Goal: Transaction & Acquisition: Purchase product/service

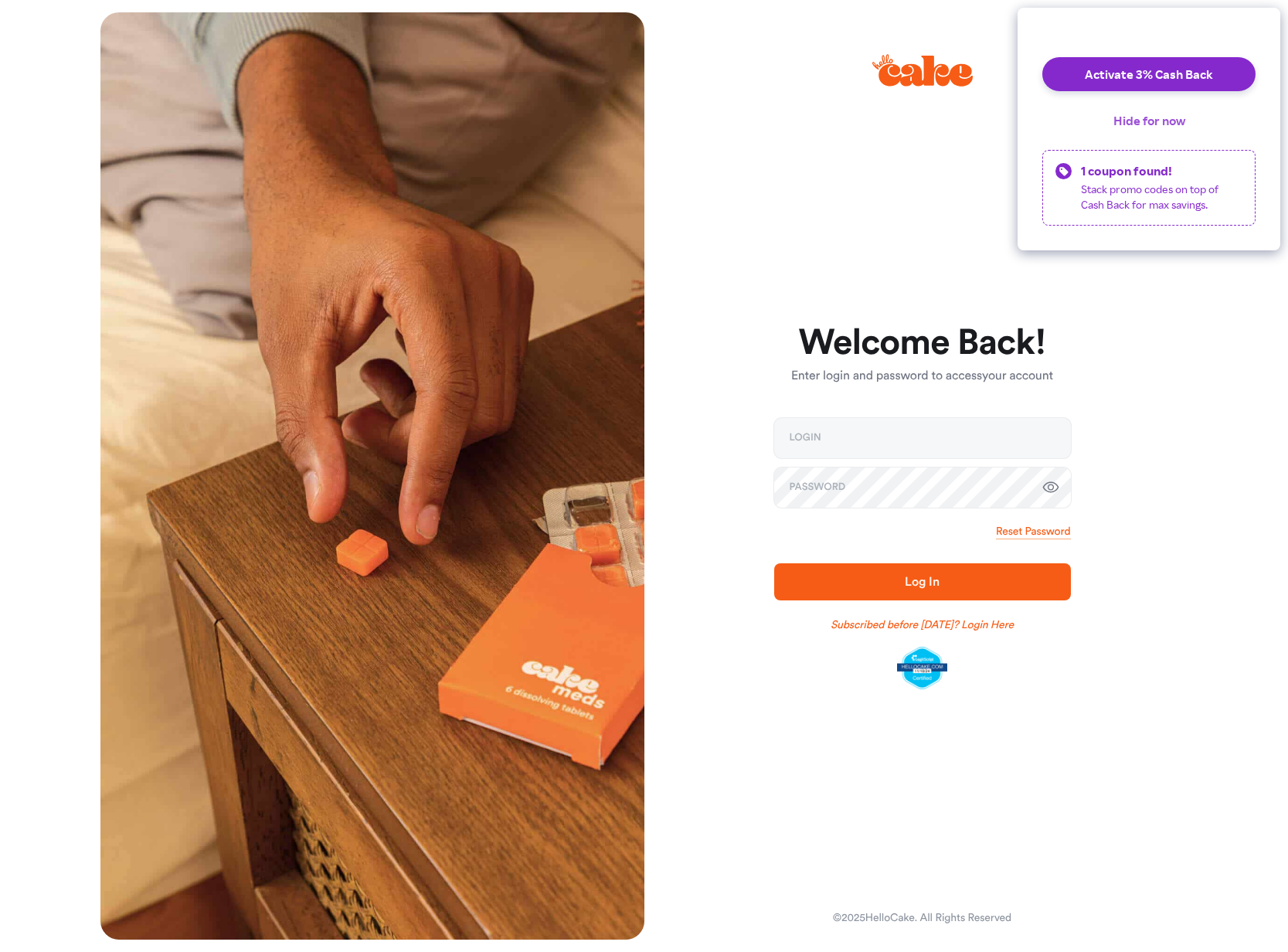
click at [1154, 135] on button "Hide for now" at bounding box center [1150, 120] width 96 height 34
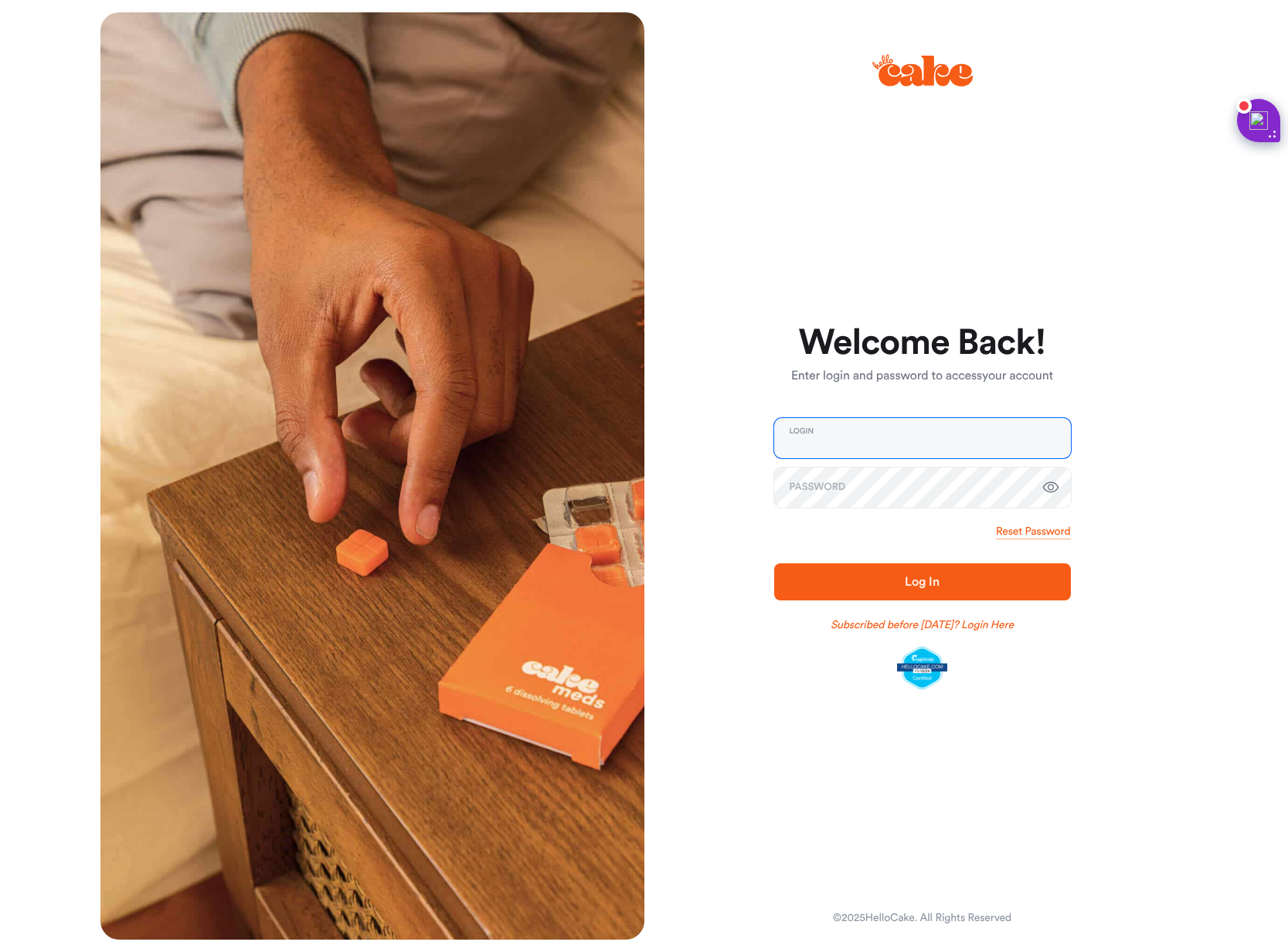
type input "**********"
click at [823, 439] on input "**********" at bounding box center [922, 437] width 297 height 40
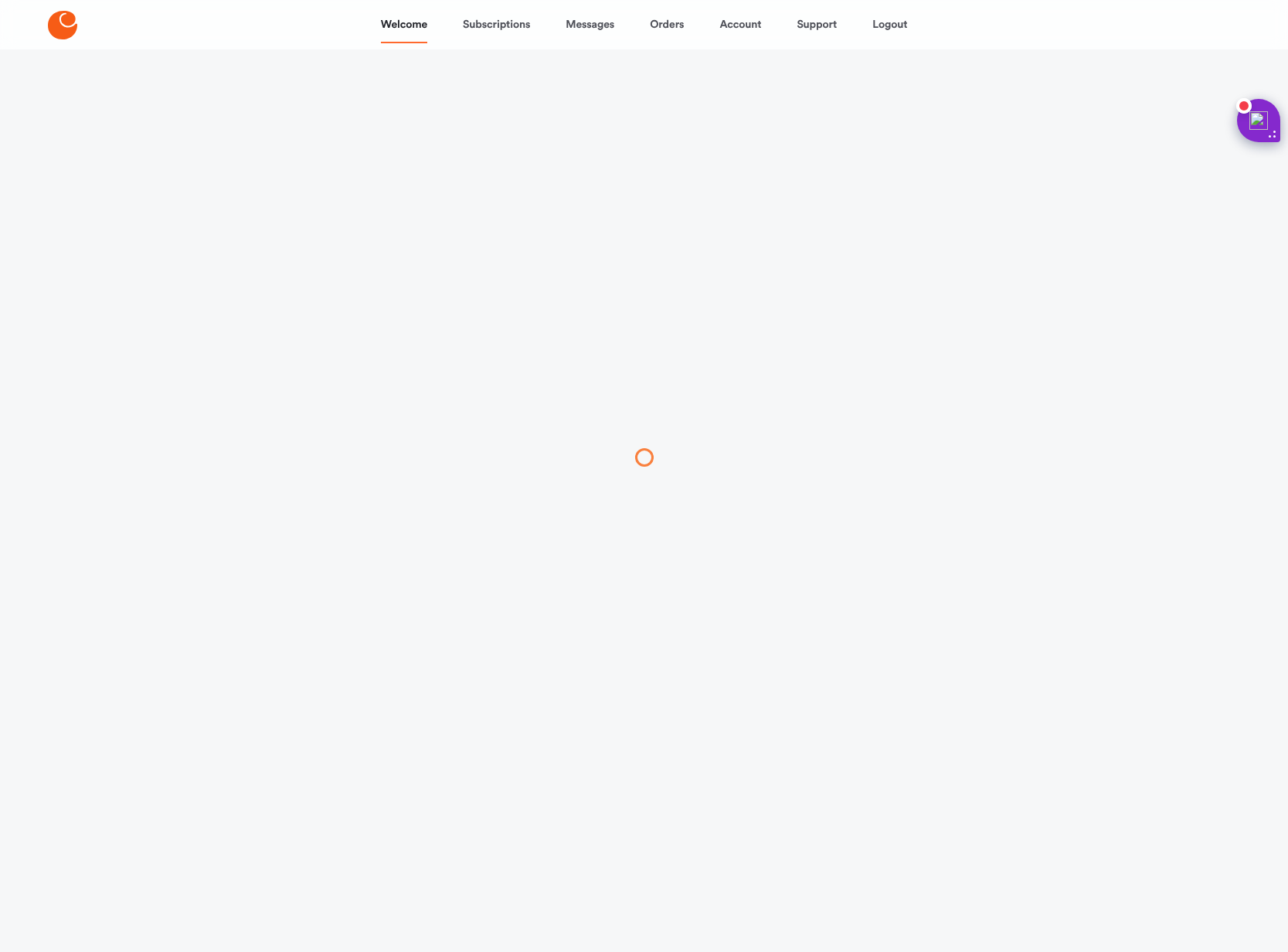
click at [868, 590] on div at bounding box center [644, 457] width 776 height 952
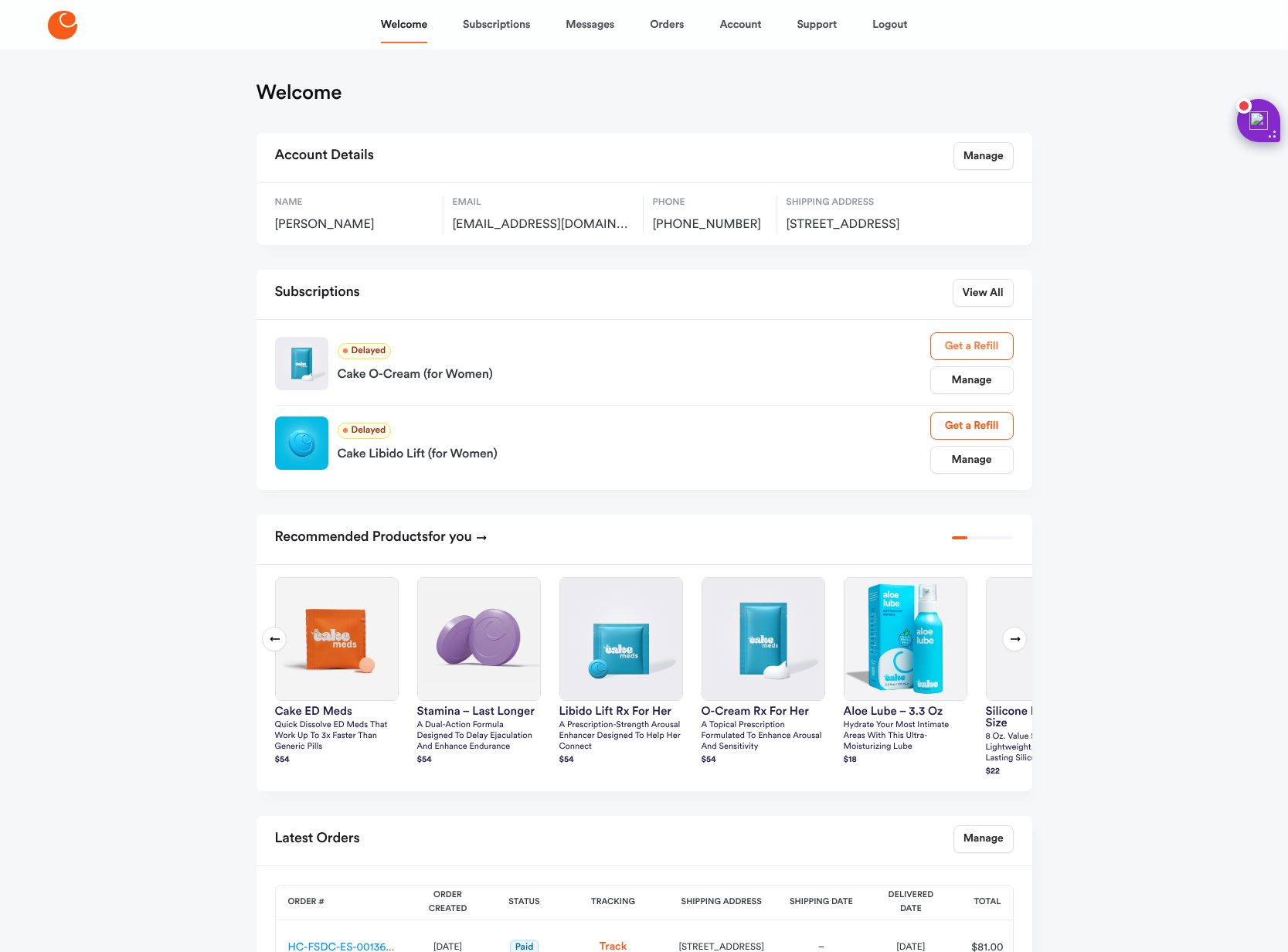
click at [959, 360] on link "Get a Refill" at bounding box center [973, 346] width 84 height 28
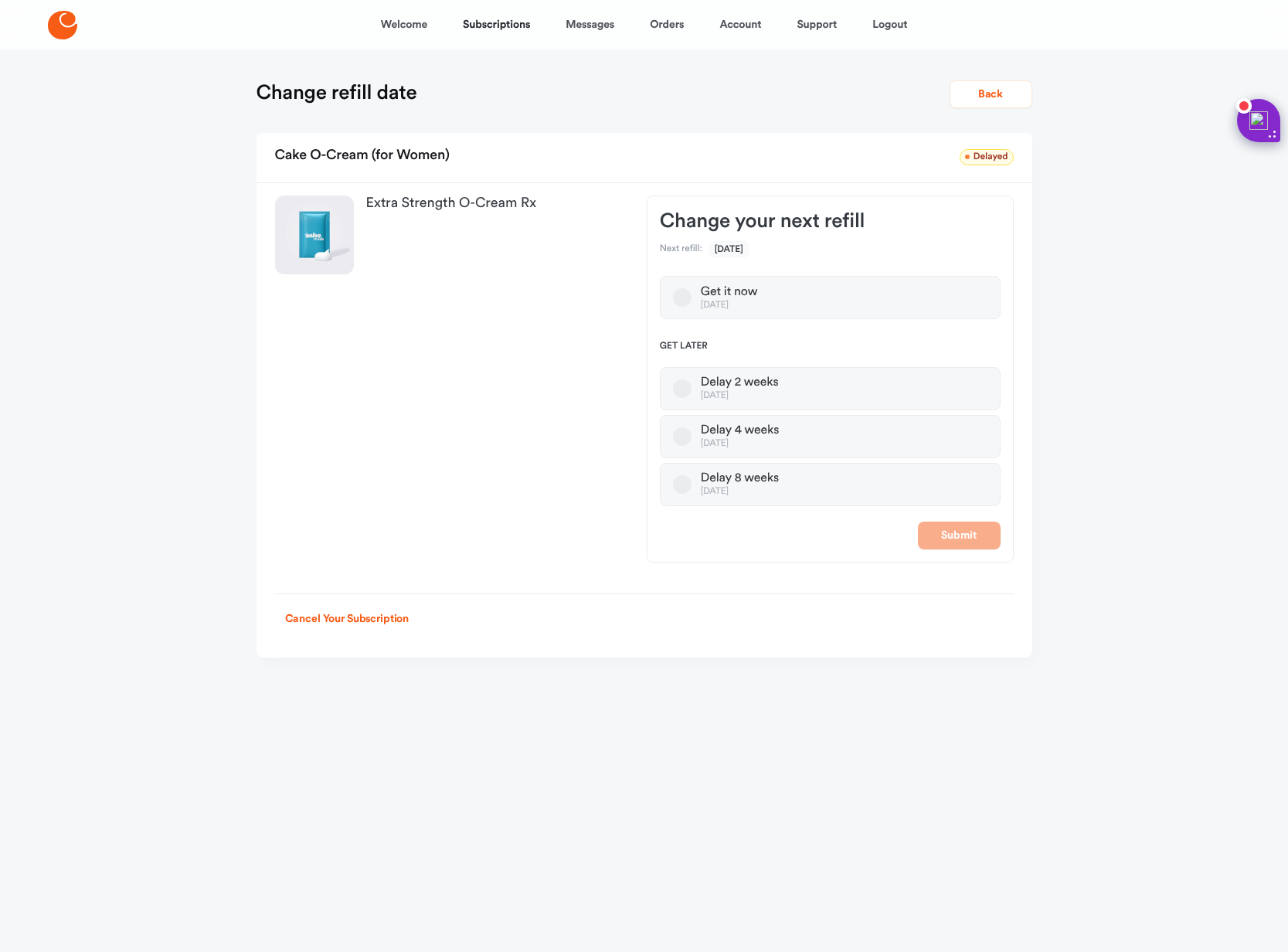
click at [686, 306] on button "Get it now [DATE]" at bounding box center [682, 297] width 19 height 19
click at [974, 549] on button "Submit" at bounding box center [959, 535] width 83 height 28
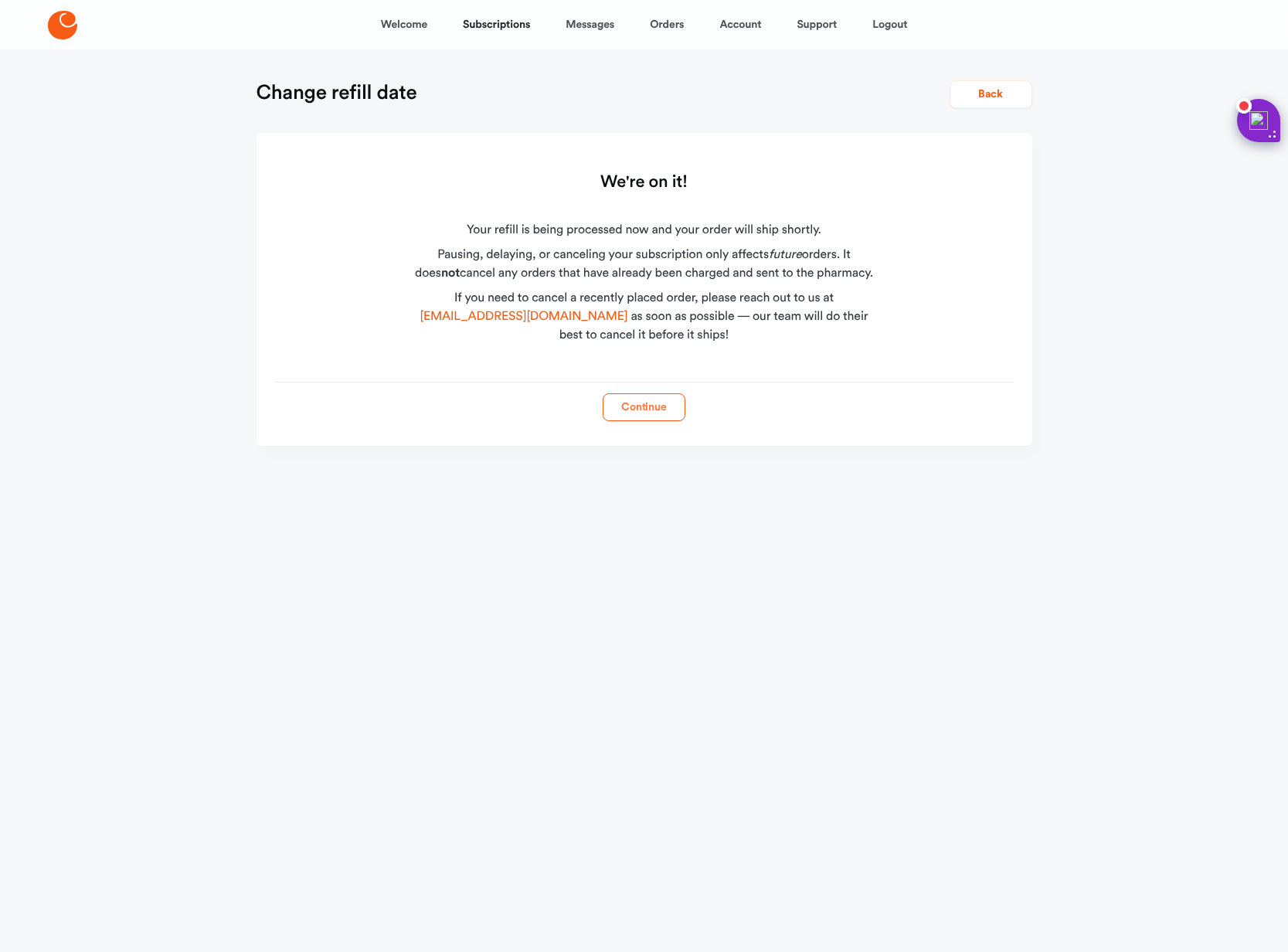
click at [647, 421] on button "Continue" at bounding box center [644, 407] width 83 height 28
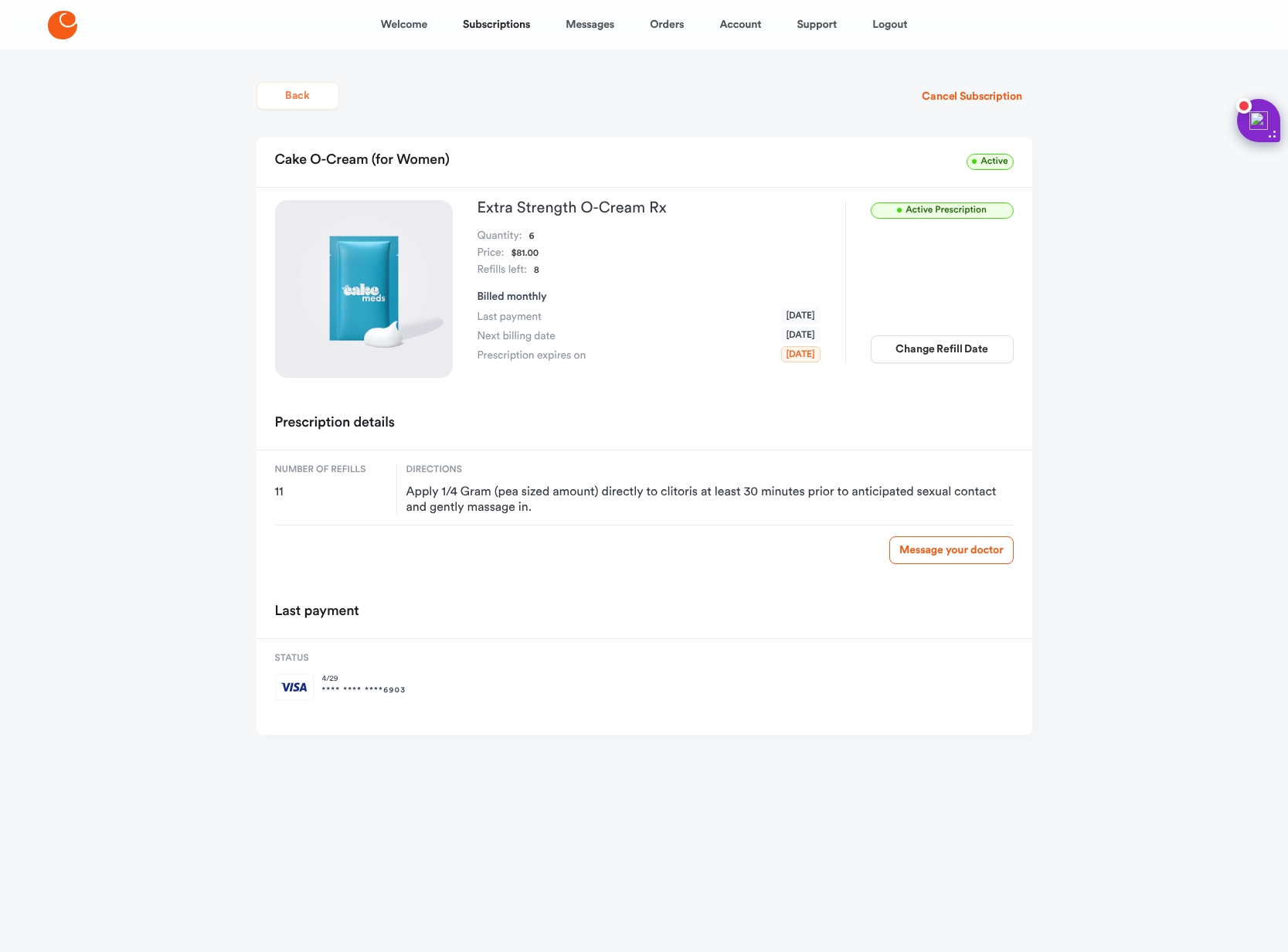
click at [279, 107] on button "Back" at bounding box center [298, 95] width 83 height 28
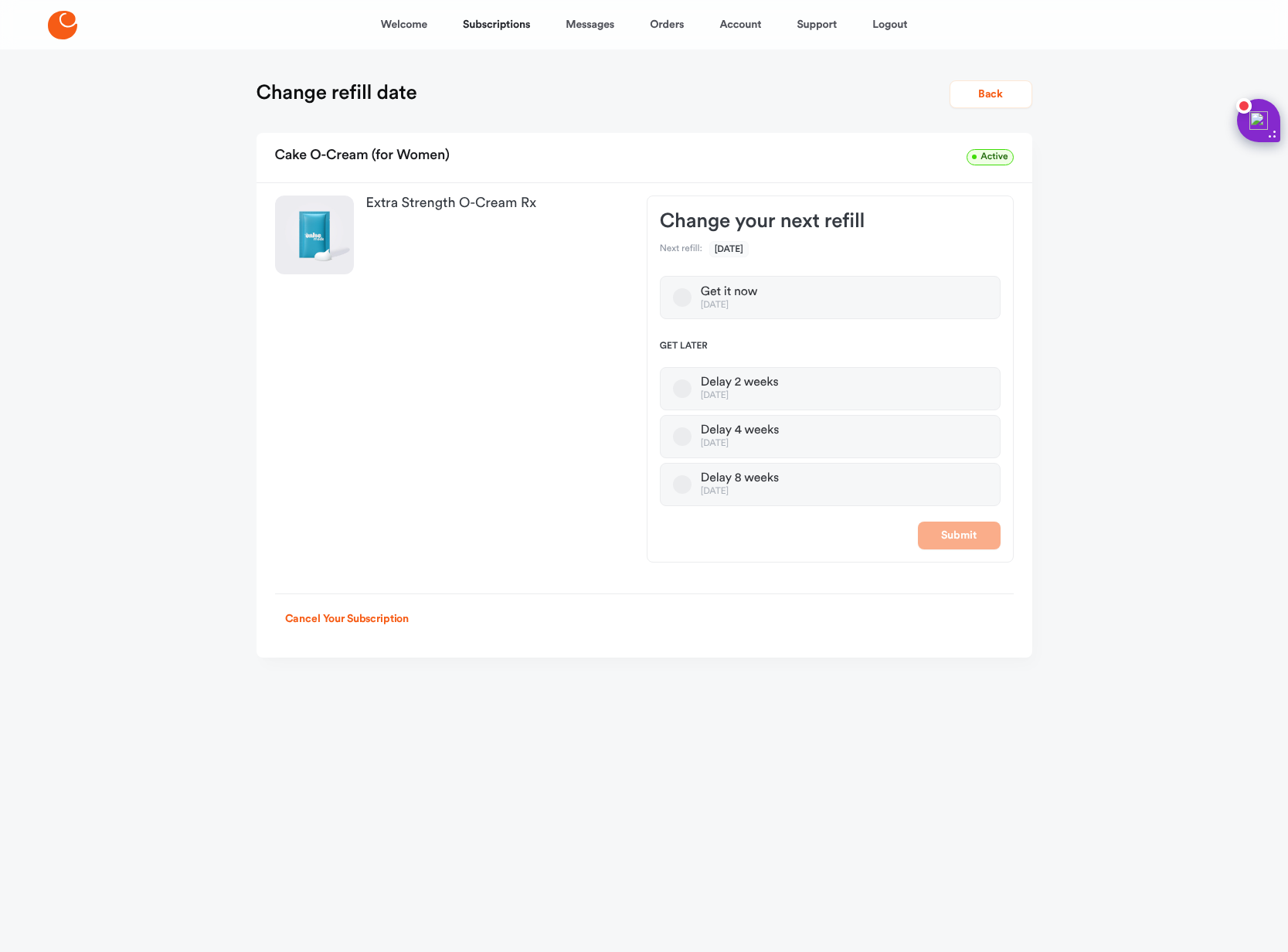
drag, startPoint x: 968, startPoint y: 100, endPoint x: 856, endPoint y: 143, distance: 120.0
click at [967, 100] on button "Back" at bounding box center [990, 94] width 83 height 28
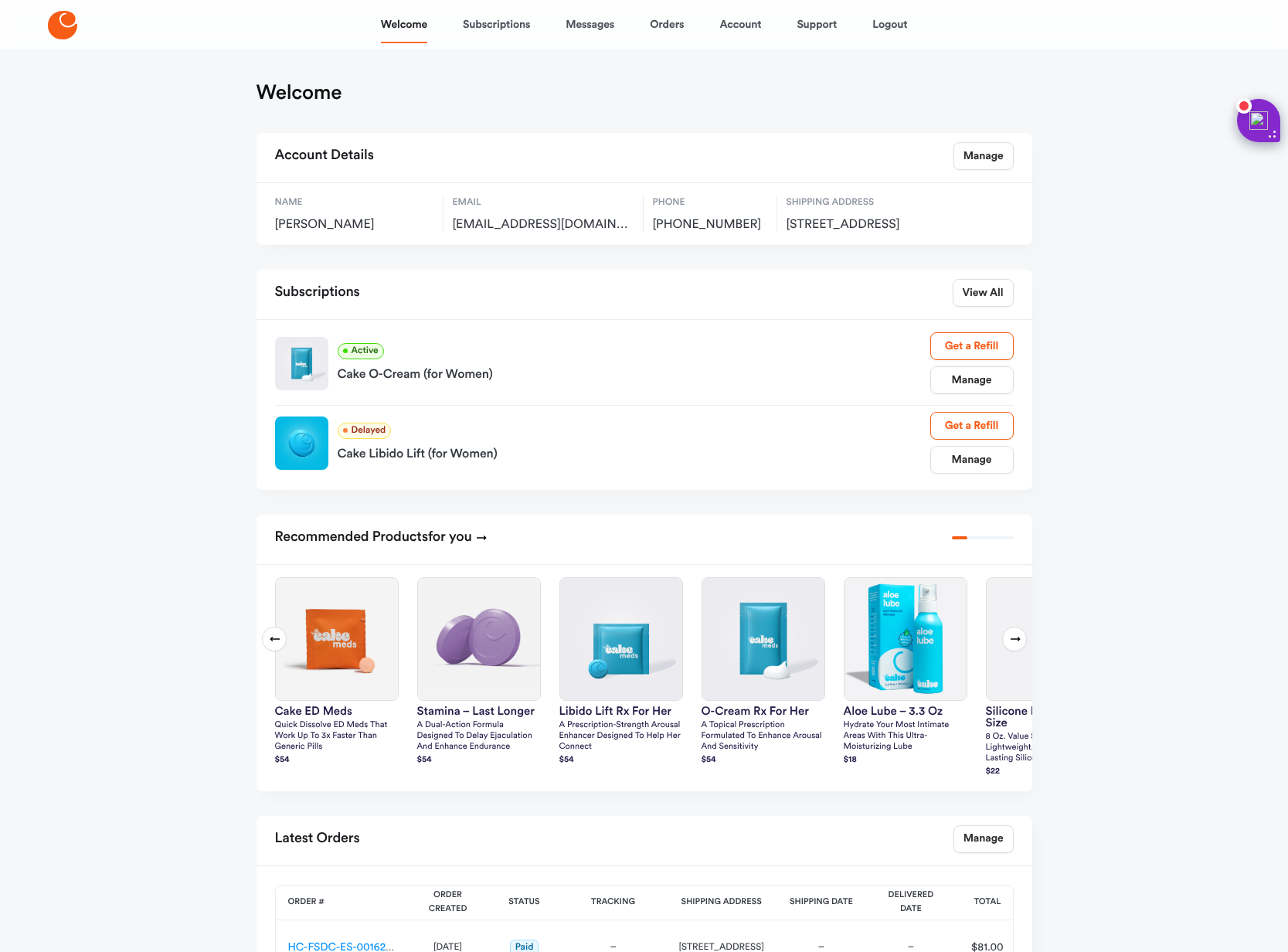
scroll to position [93, 0]
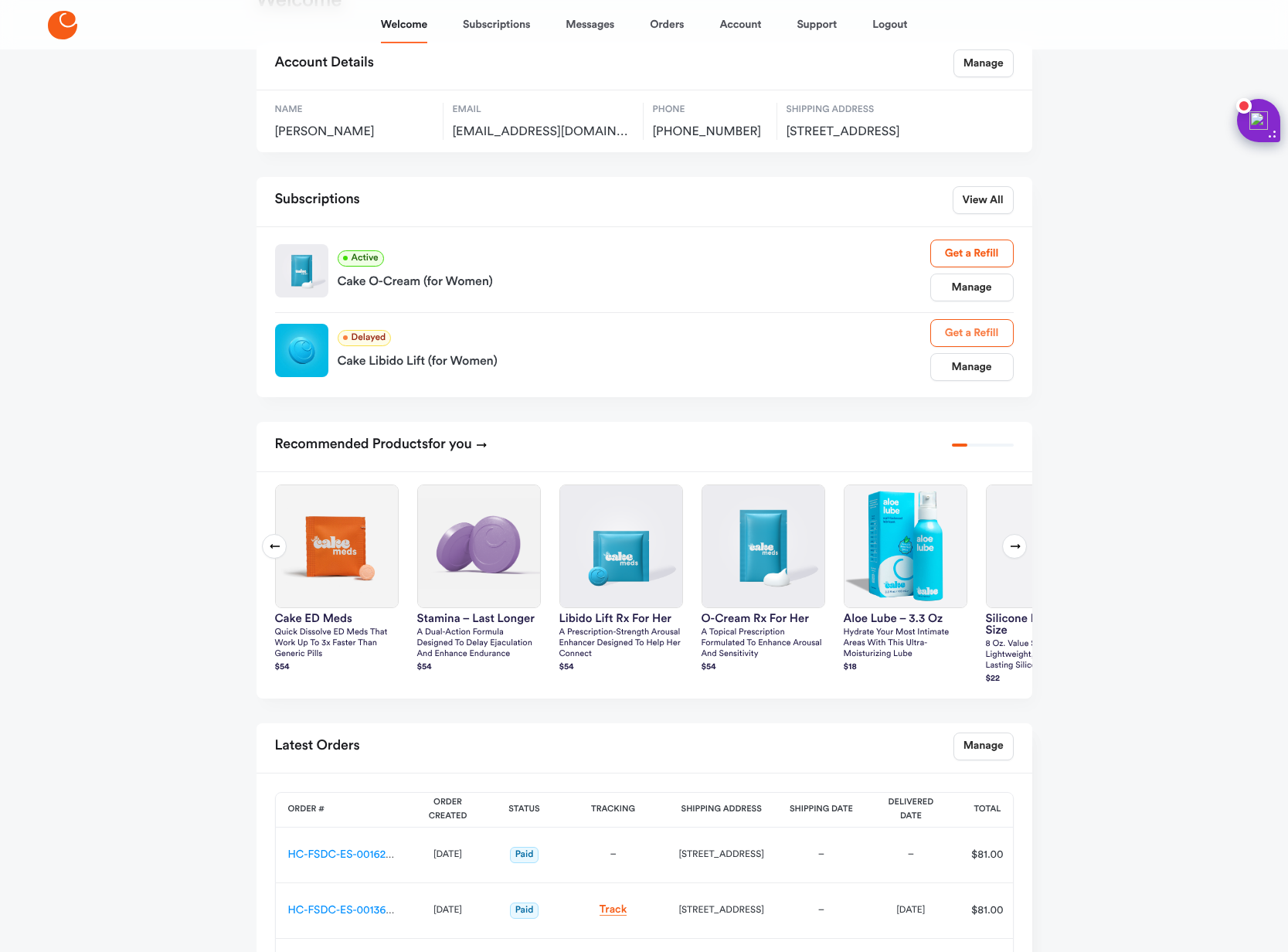
click at [966, 347] on link "Get a Refill" at bounding box center [973, 332] width 84 height 28
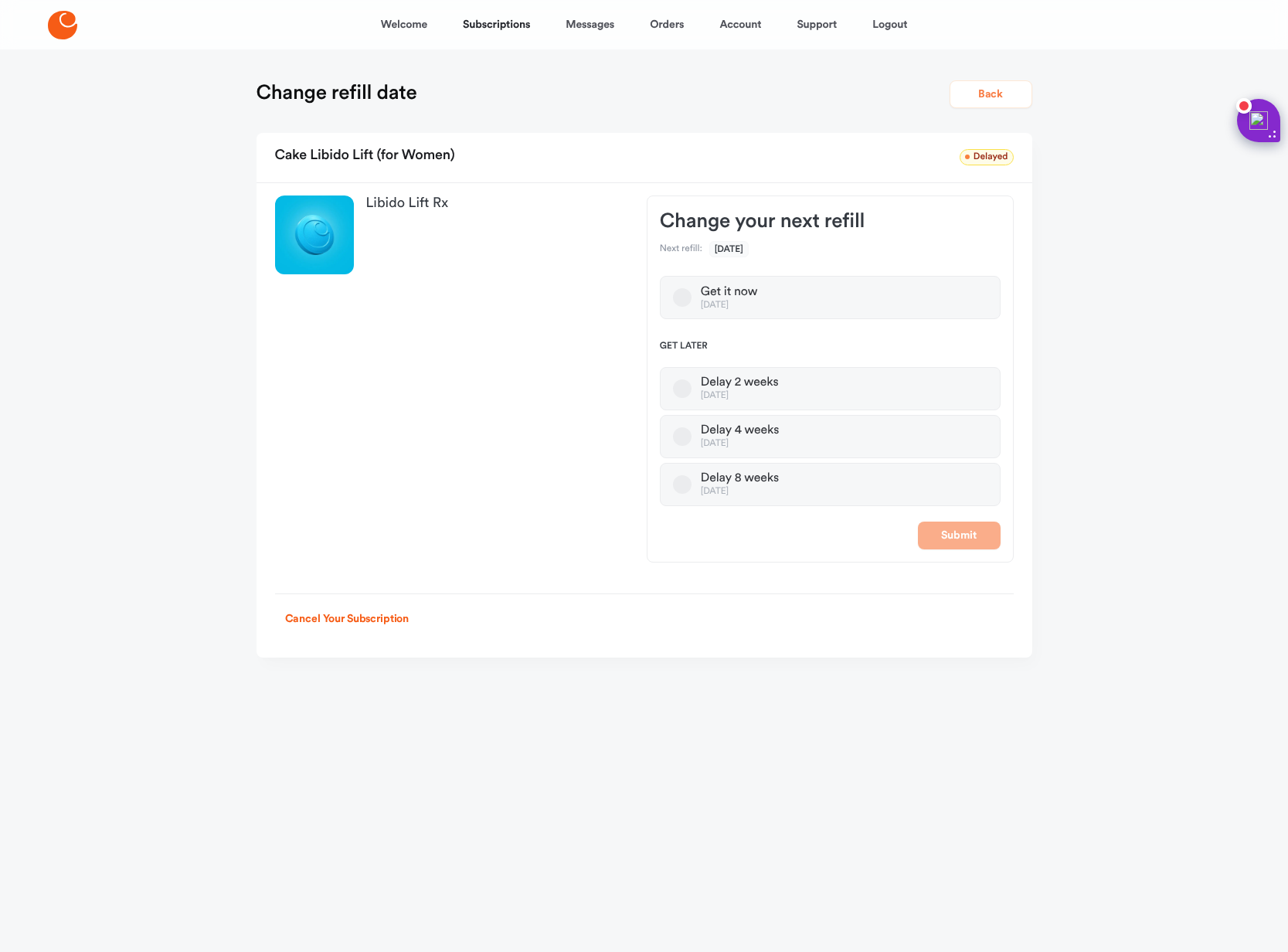
click at [989, 102] on button "Back" at bounding box center [990, 94] width 83 height 28
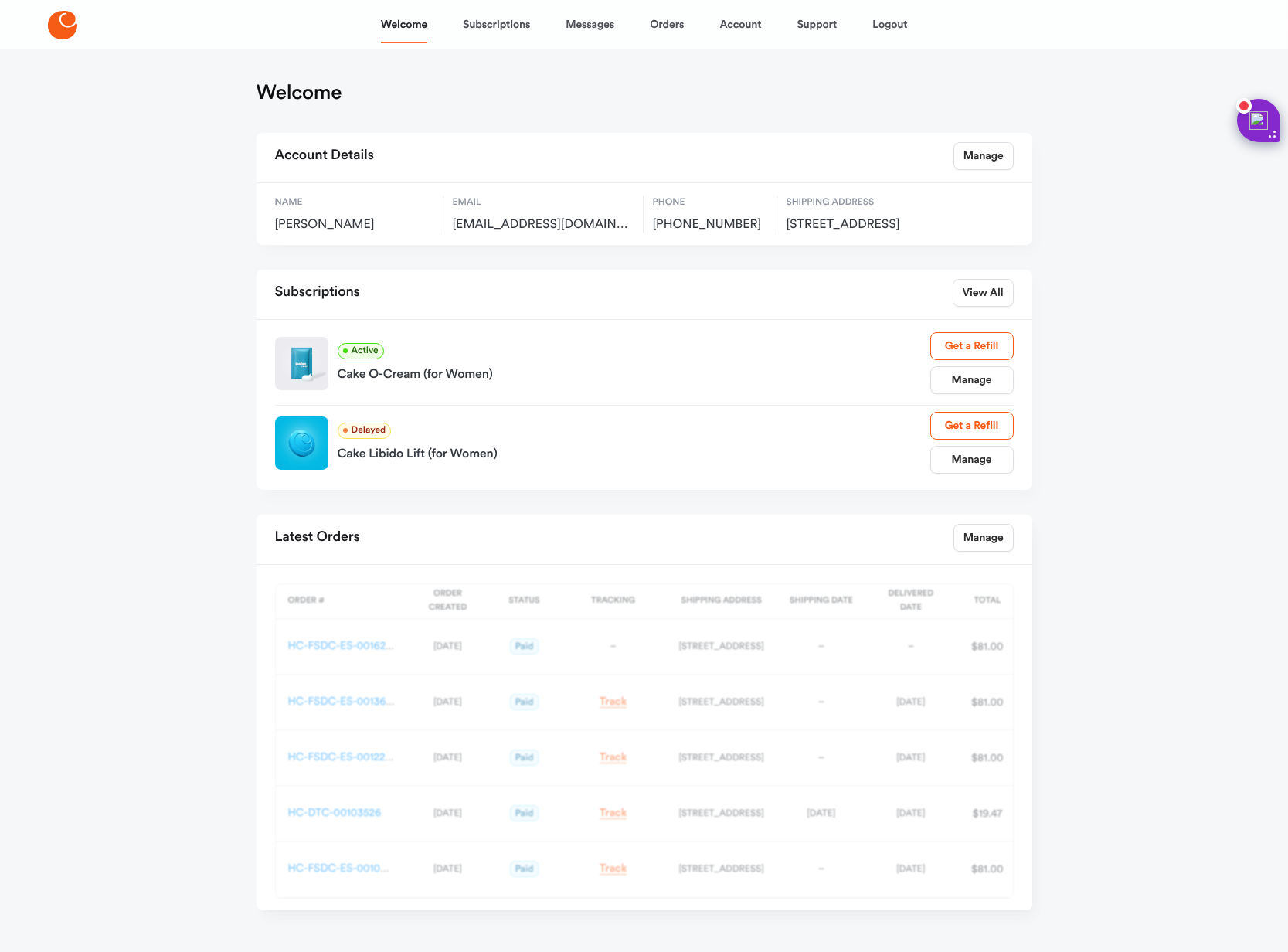
scroll to position [93, 0]
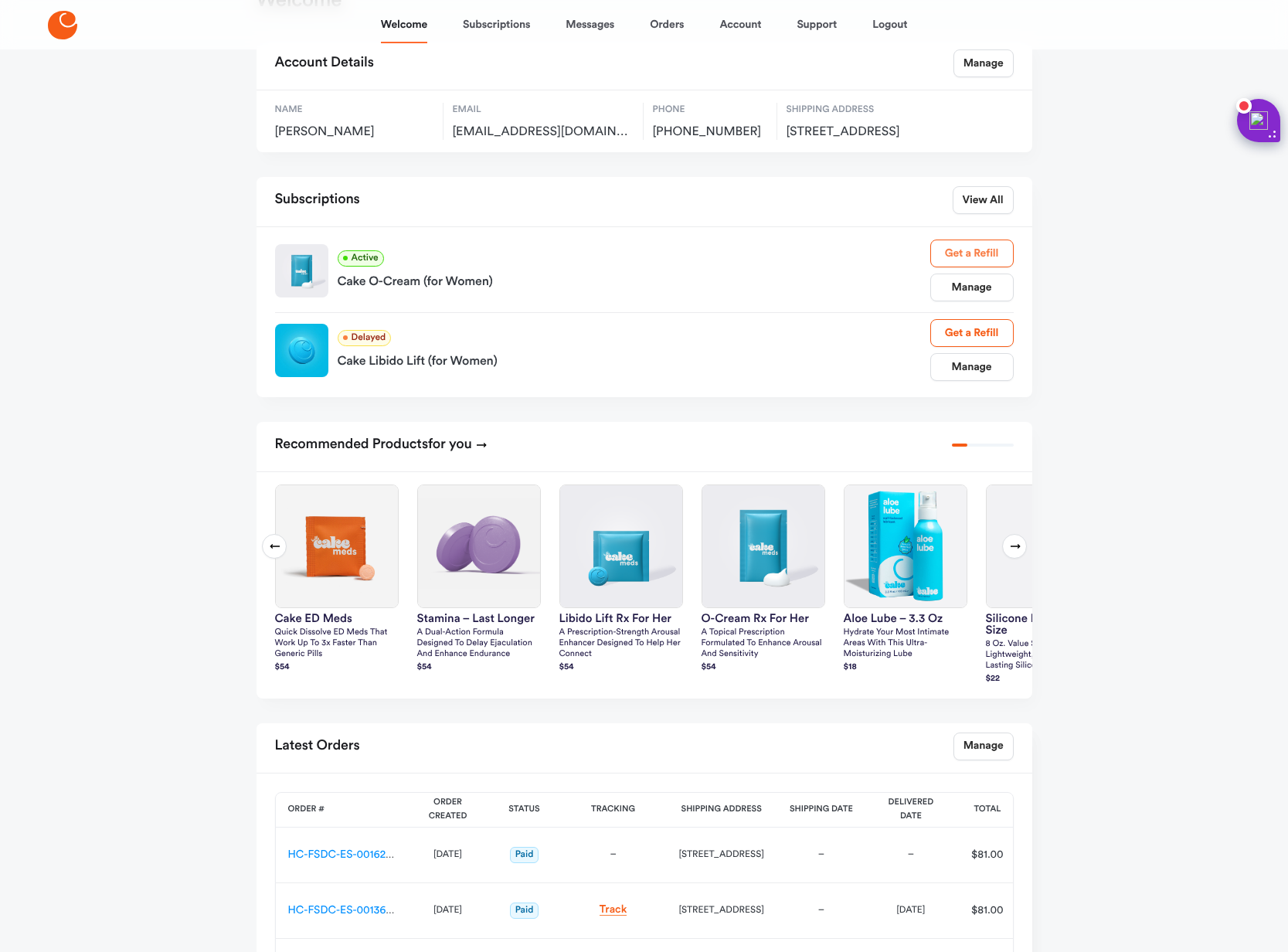
click at [966, 267] on link "Get a Refill" at bounding box center [973, 253] width 84 height 28
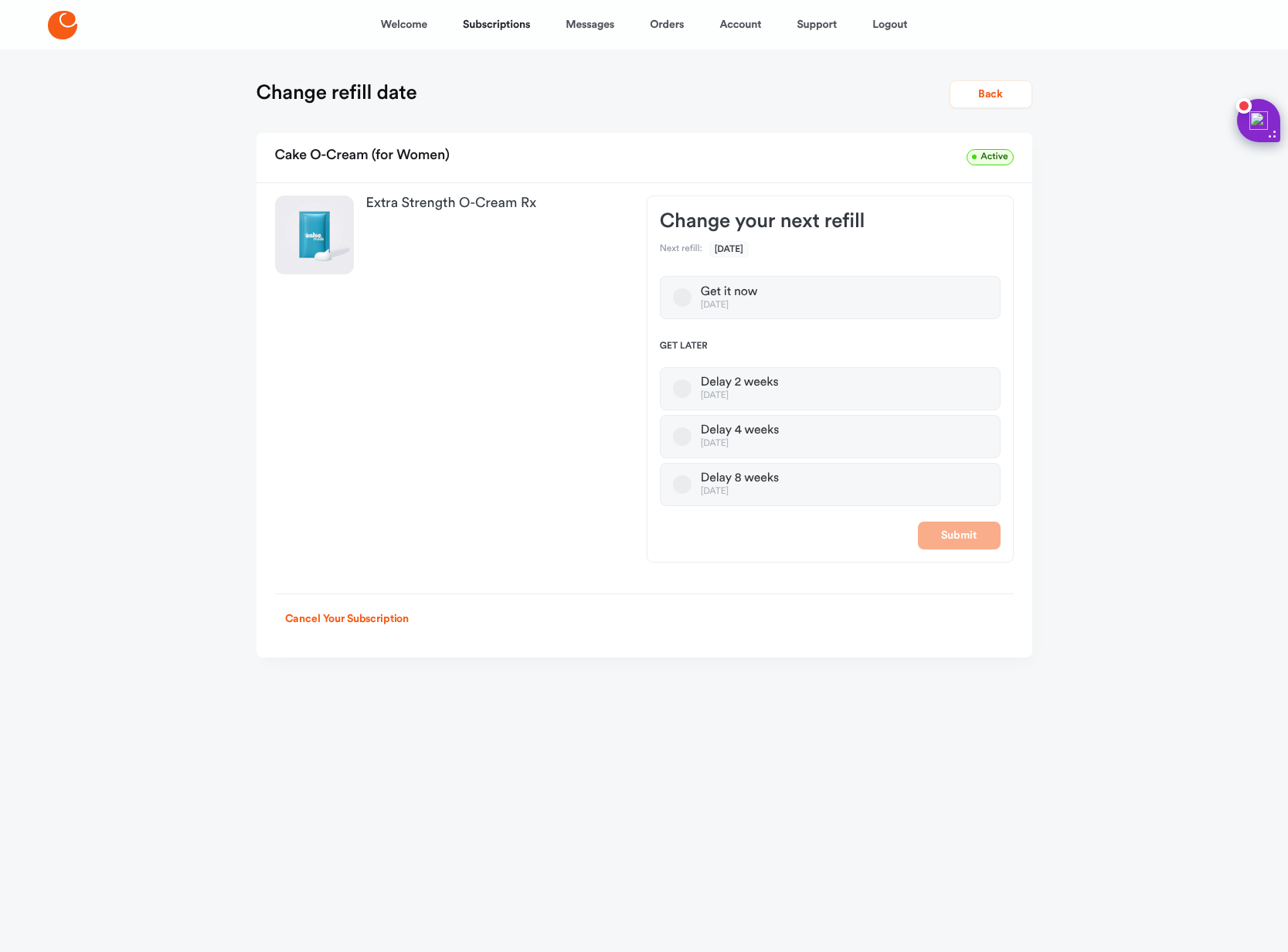
click at [692, 306] on button "Get it now [DATE]" at bounding box center [682, 297] width 19 height 19
click at [689, 306] on icon "button" at bounding box center [682, 297] width 19 height 19
click at [1001, 99] on button "Back" at bounding box center [990, 94] width 83 height 28
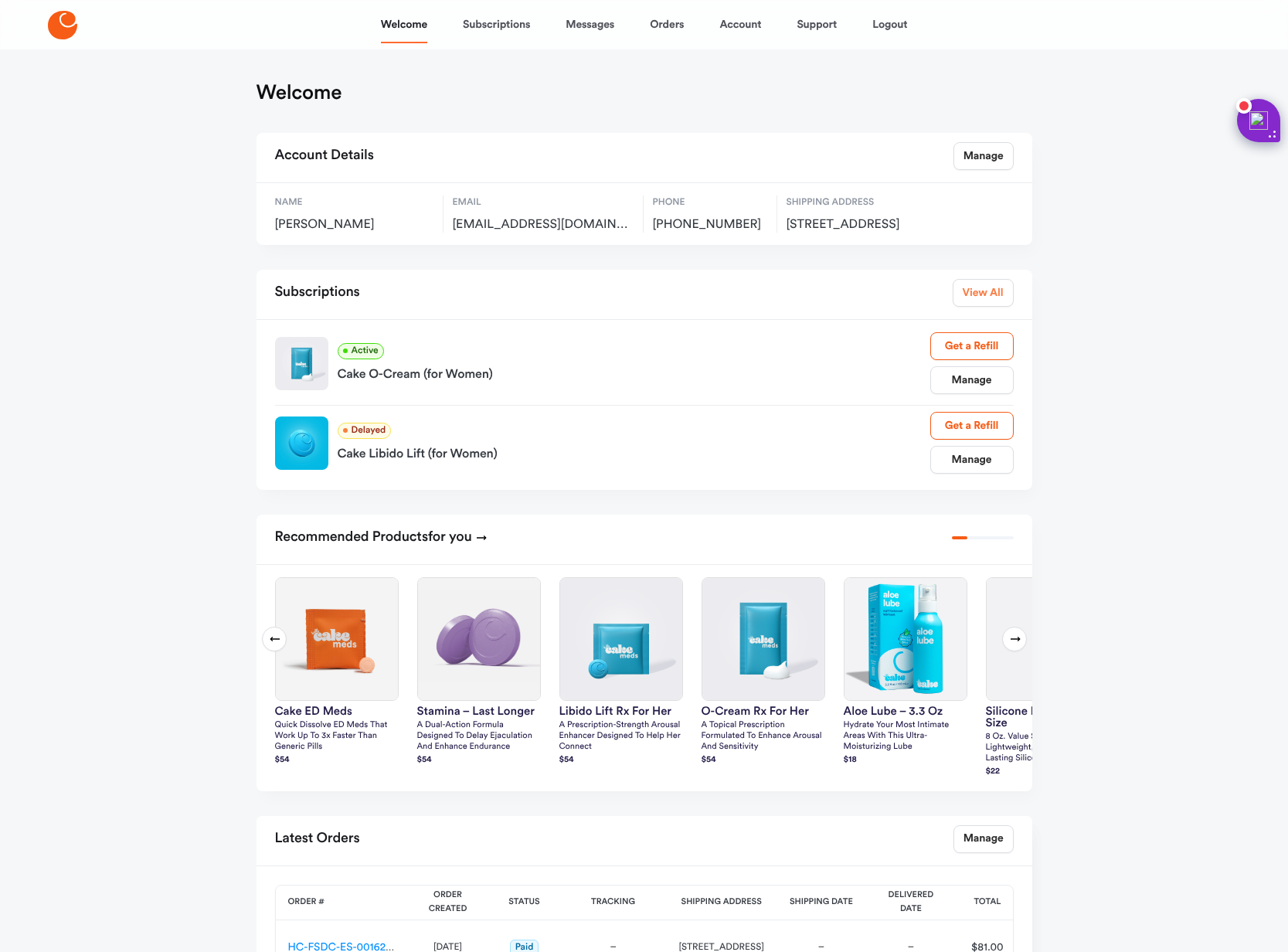
click at [978, 306] on link "View All" at bounding box center [983, 292] width 61 height 28
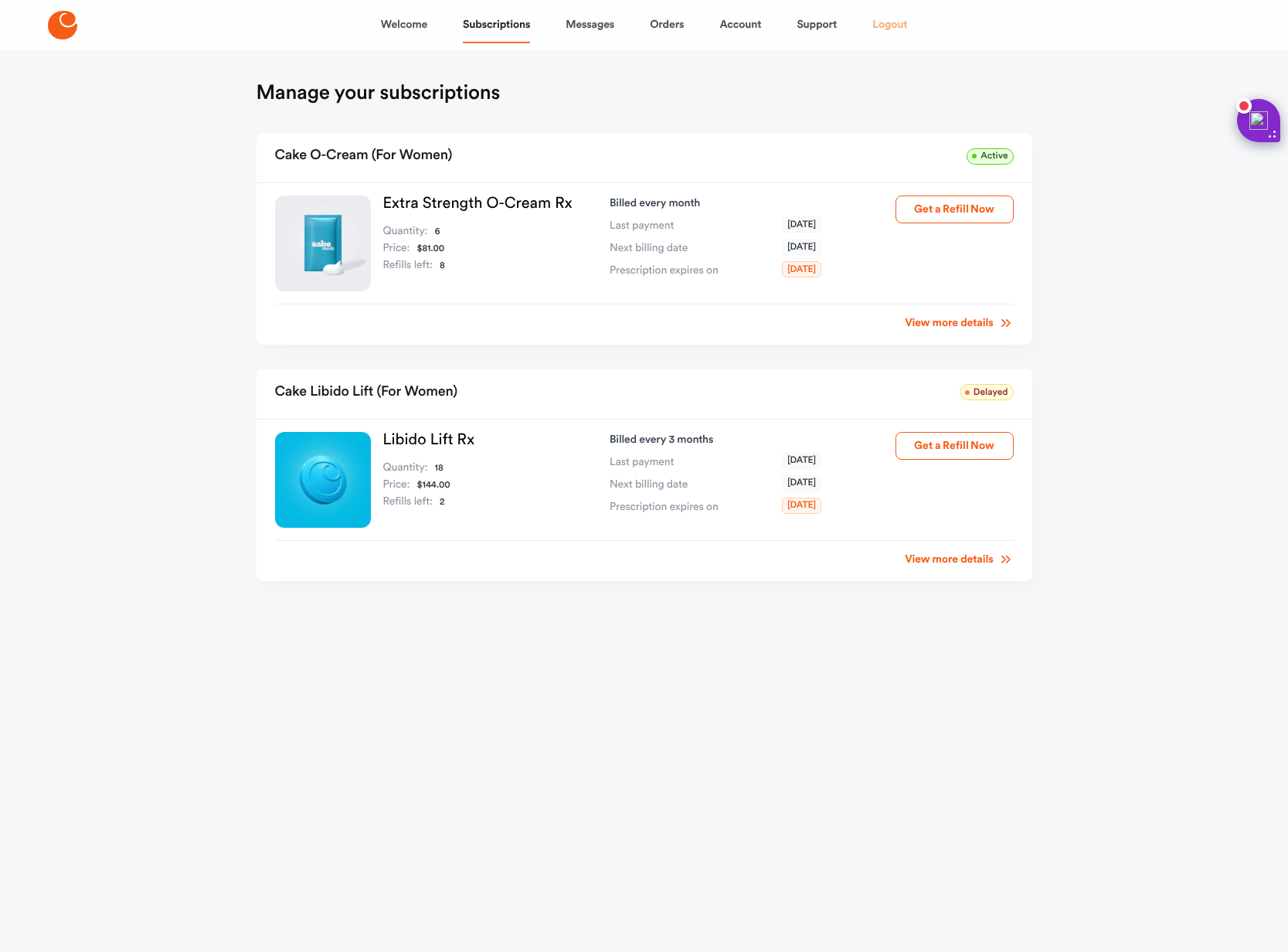
click at [908, 25] on link "Logout" at bounding box center [890, 25] width 35 height 37
